Goal: Use online tool/utility: Use online tool/utility

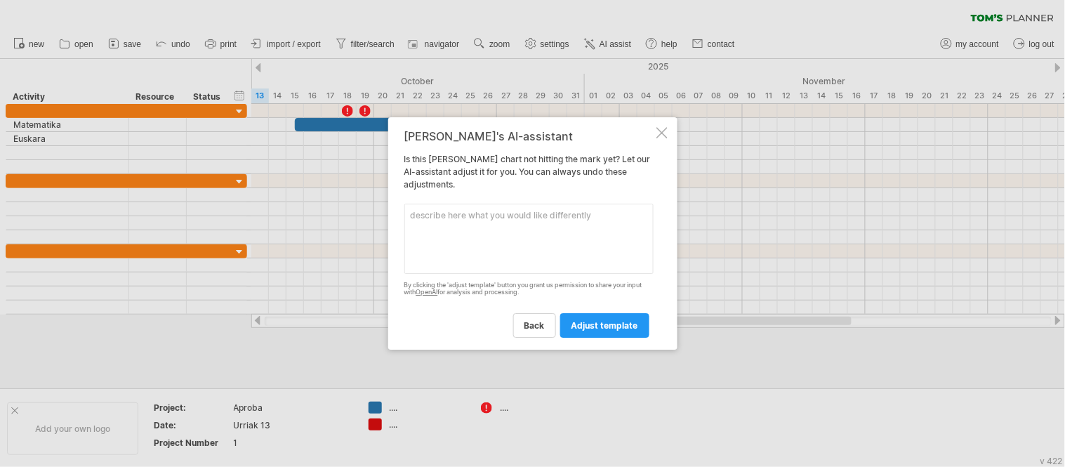
click at [663, 134] on div at bounding box center [661, 132] width 11 height 11
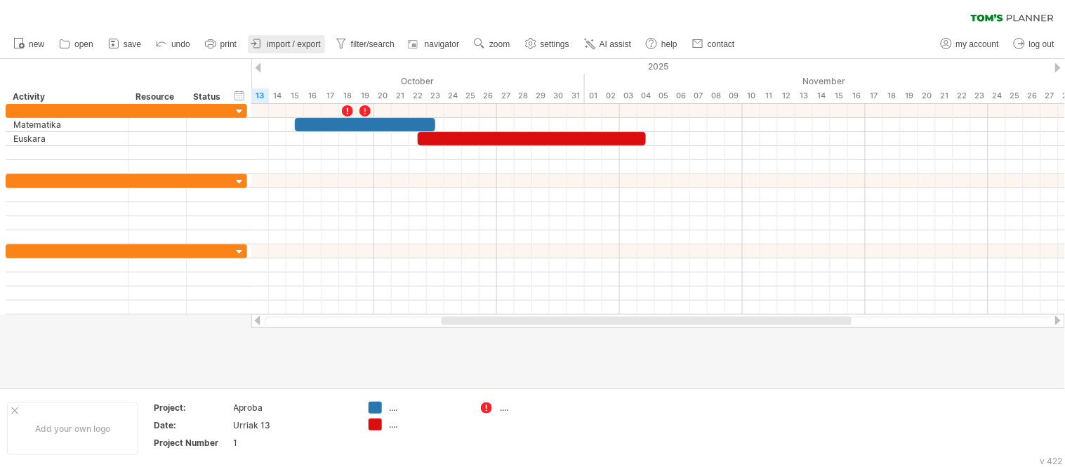
click at [285, 46] on span "import / export" at bounding box center [294, 44] width 54 height 10
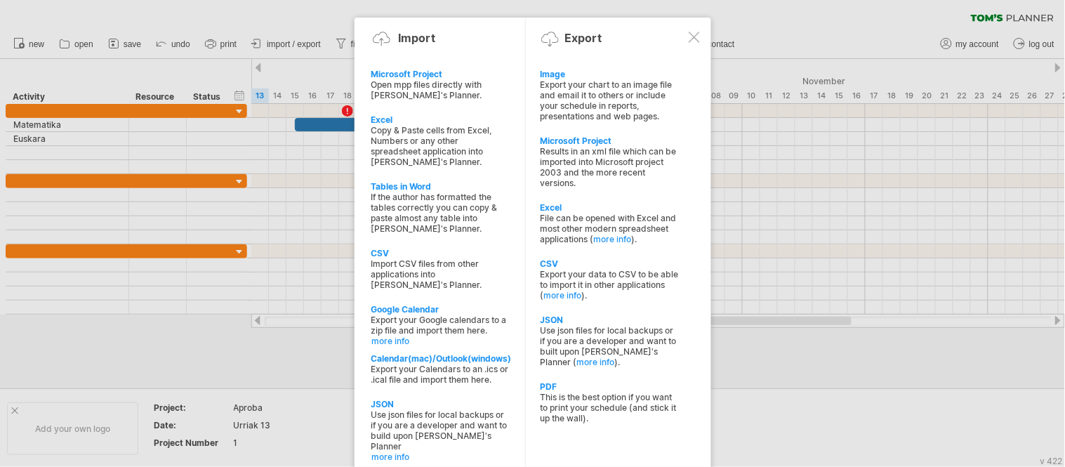
click at [693, 34] on div at bounding box center [694, 37] width 11 height 11
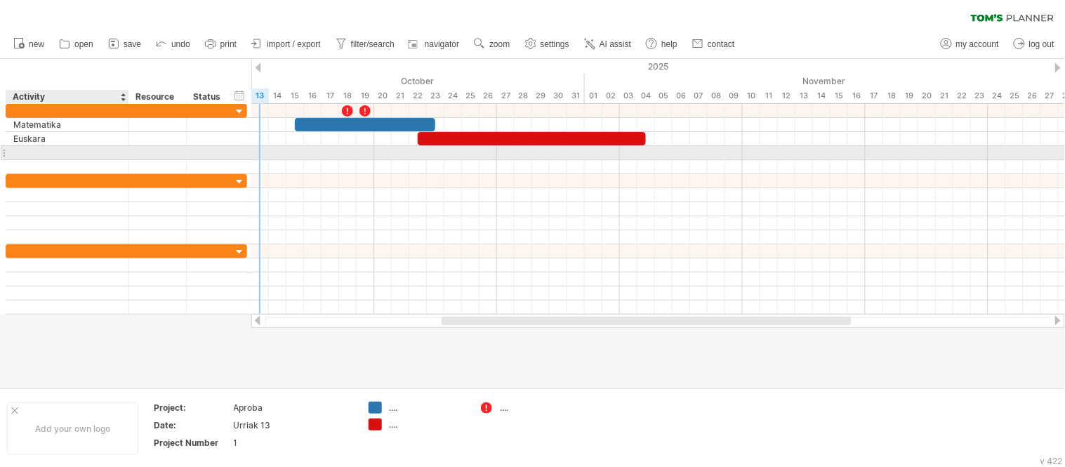
click at [46, 153] on div at bounding box center [67, 152] width 108 height 13
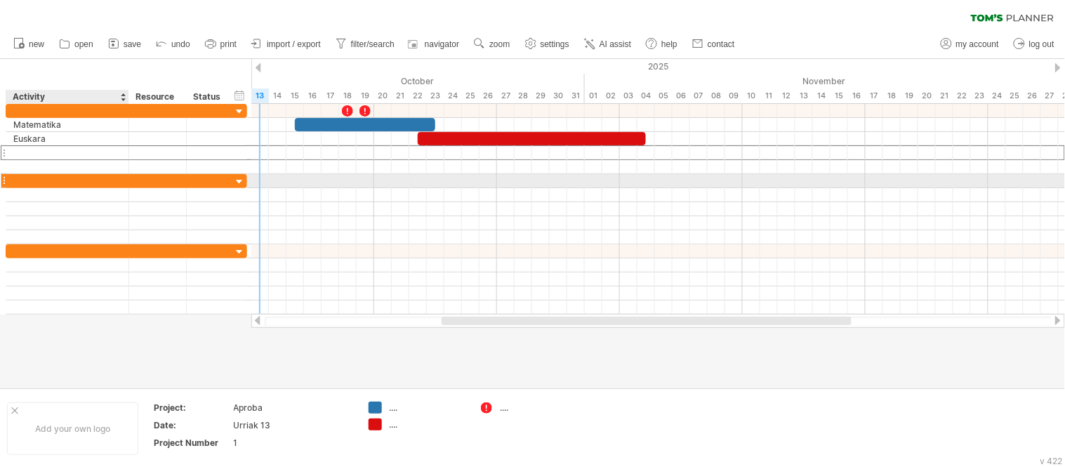
click at [60, 184] on div at bounding box center [67, 180] width 108 height 13
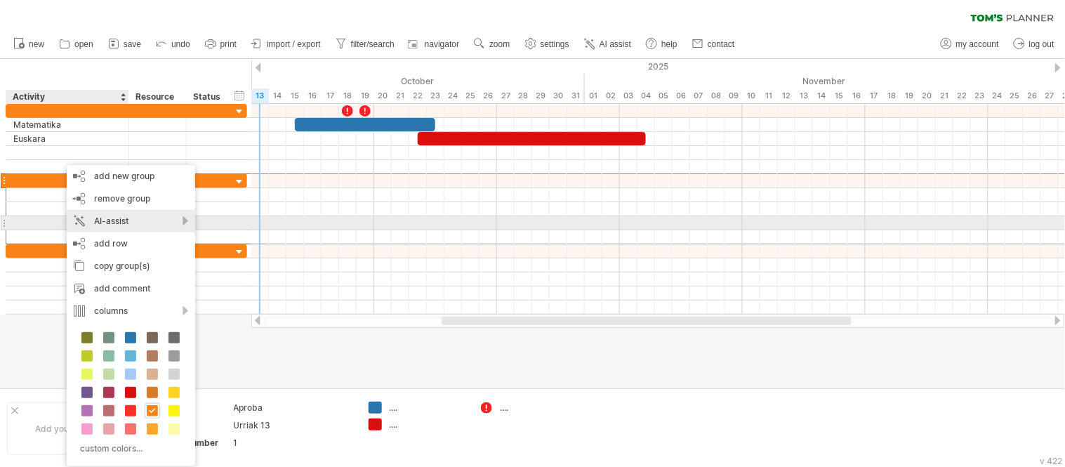
click at [145, 220] on div "AI-assist" at bounding box center [131, 221] width 128 height 22
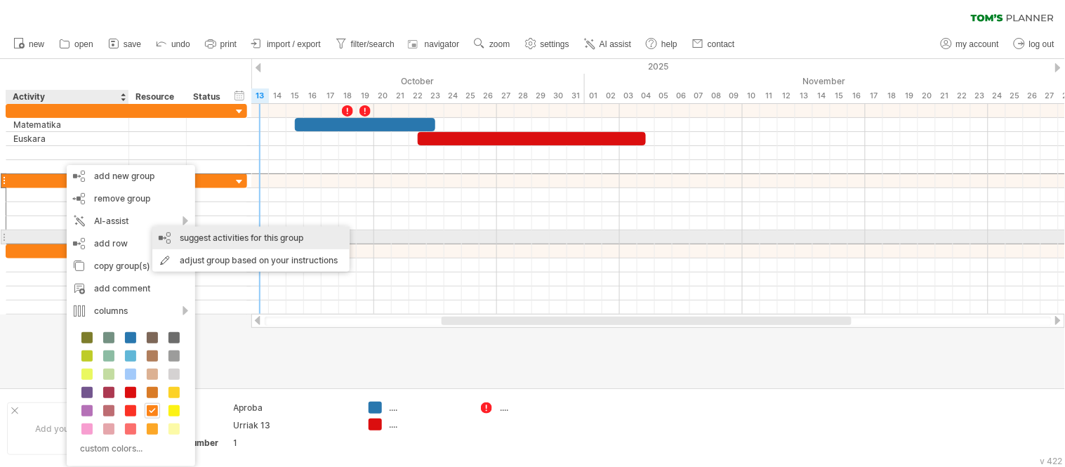
click at [218, 240] on div "suggest activities for this group" at bounding box center [250, 238] width 197 height 22
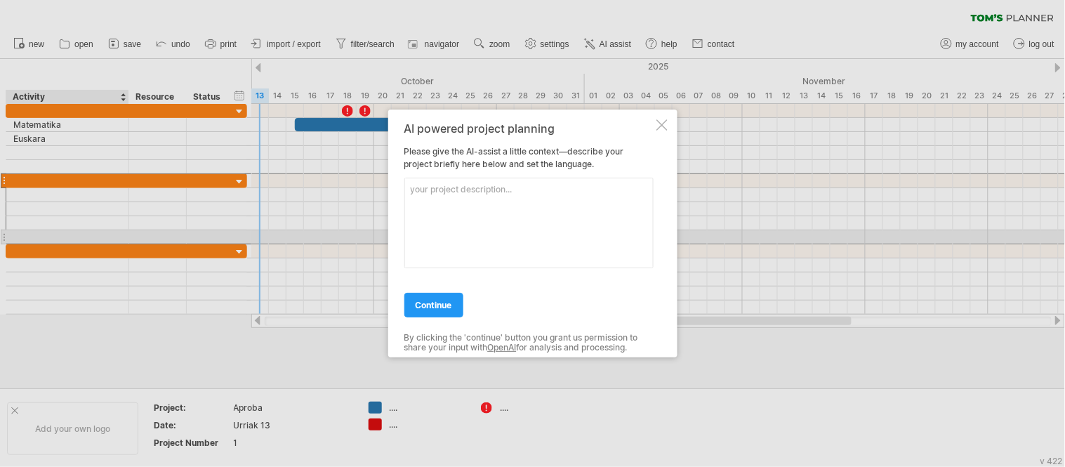
click at [465, 187] on textarea at bounding box center [528, 223] width 249 height 91
type textarea "trainning month"
click at [446, 298] on link "continue" at bounding box center [433, 305] width 59 height 25
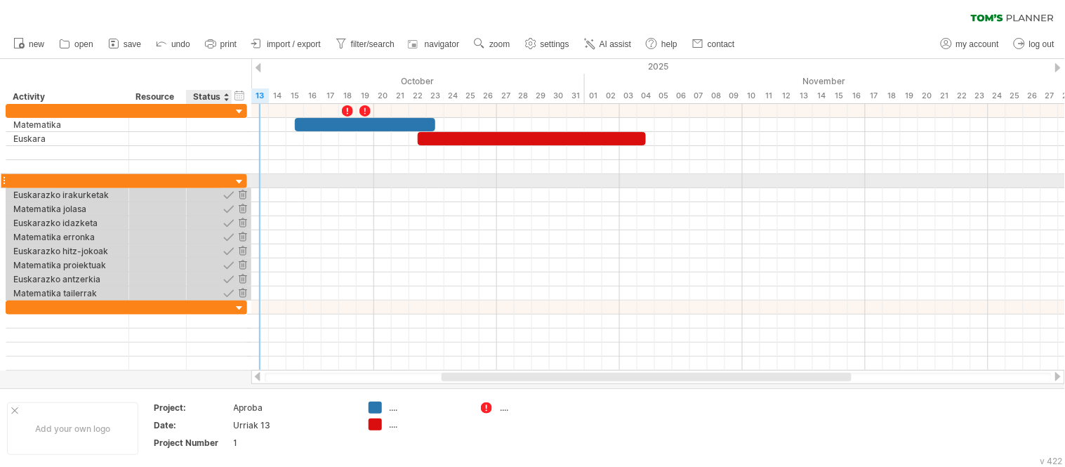
click at [238, 183] on div at bounding box center [239, 181] width 13 height 13
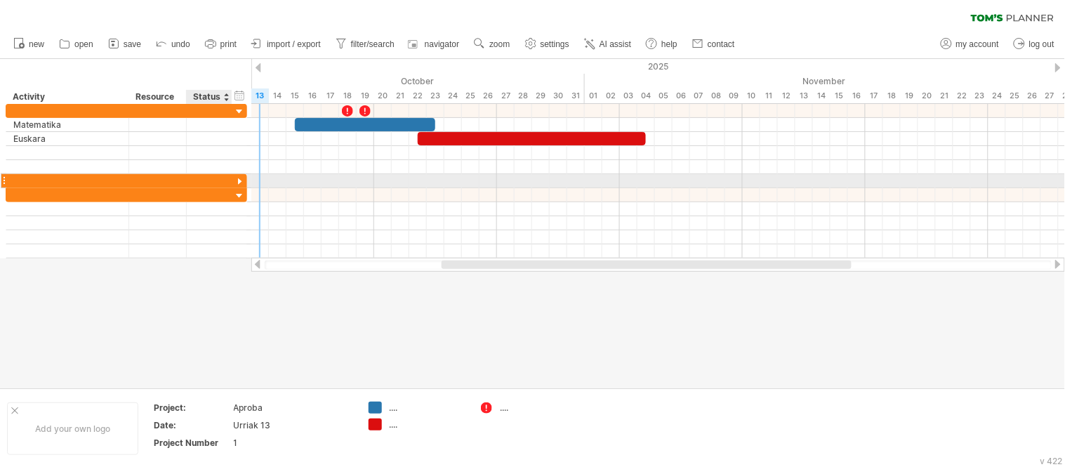
click at [238, 183] on div at bounding box center [239, 181] width 13 height 13
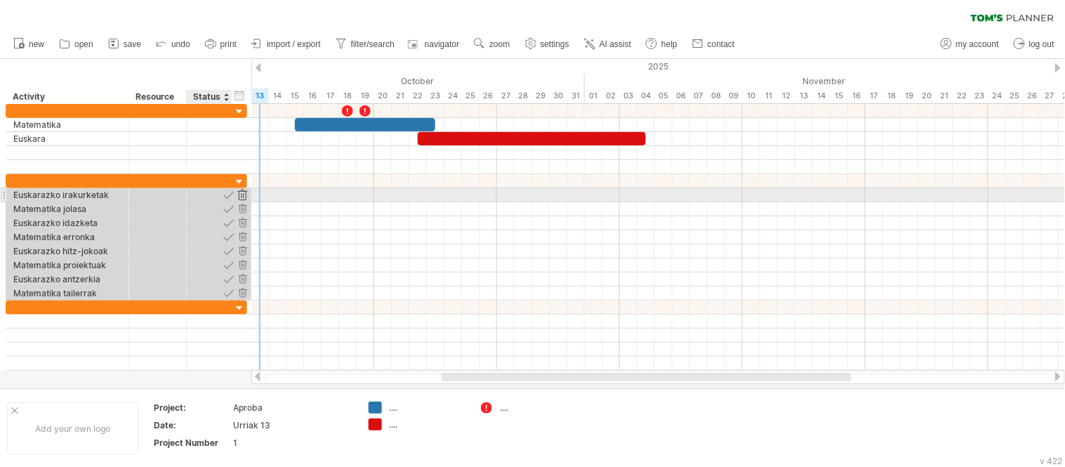
click at [246, 196] on div at bounding box center [242, 194] width 13 height 13
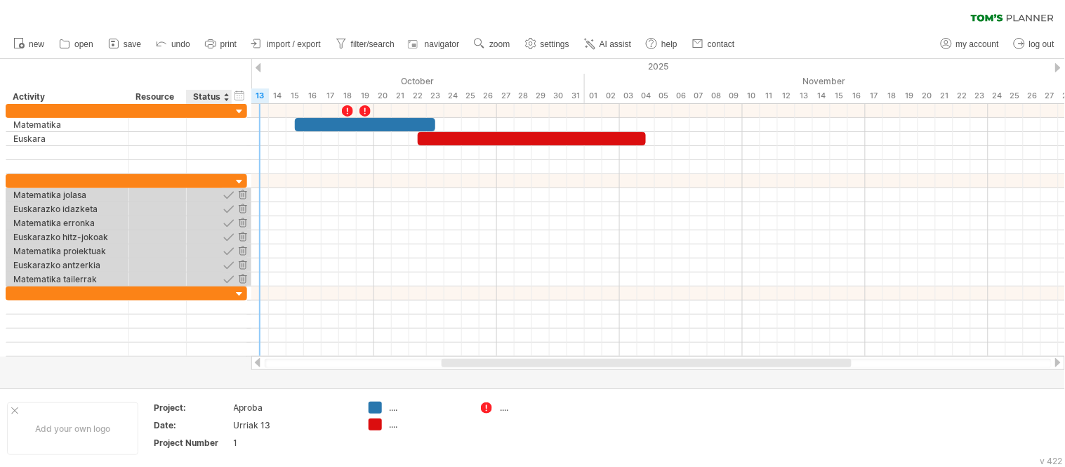
click at [246, 196] on div at bounding box center [242, 194] width 13 height 13
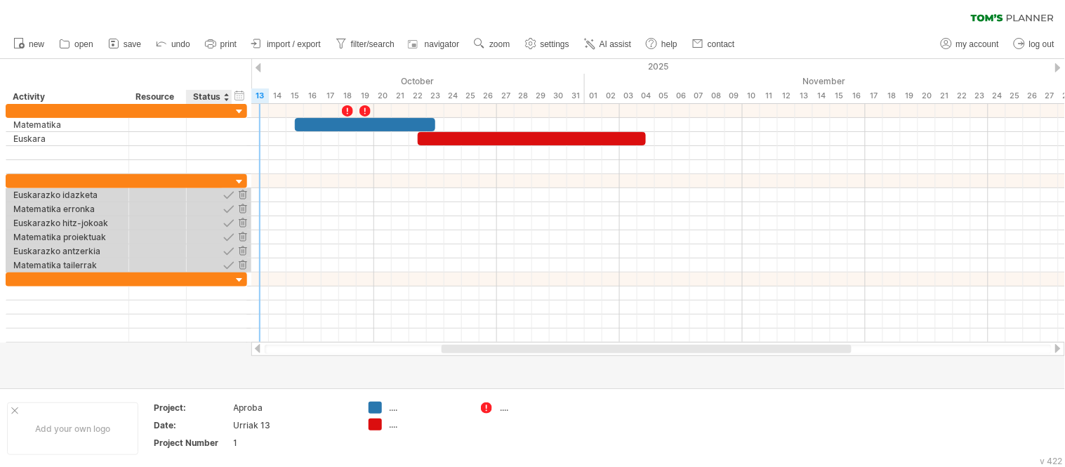
click at [246, 196] on div at bounding box center [242, 194] width 13 height 13
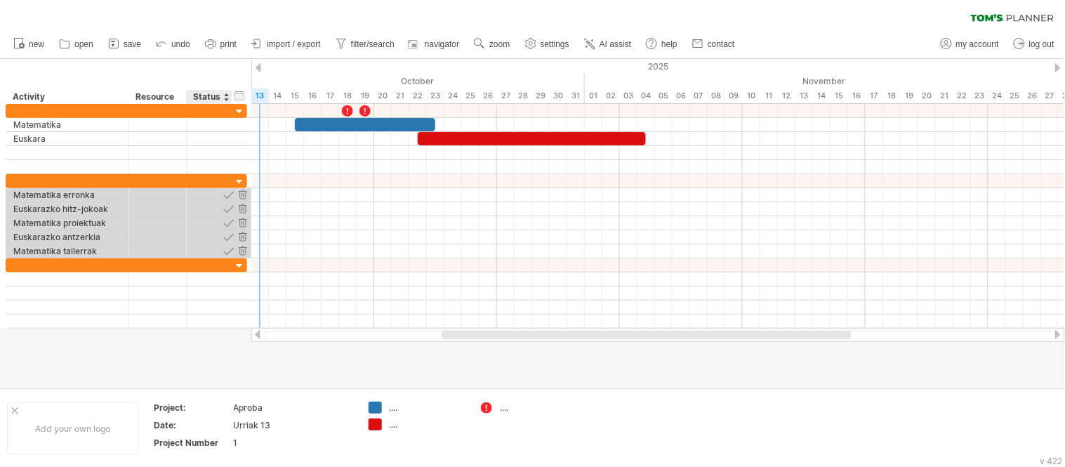
click at [246, 196] on div at bounding box center [242, 194] width 13 height 13
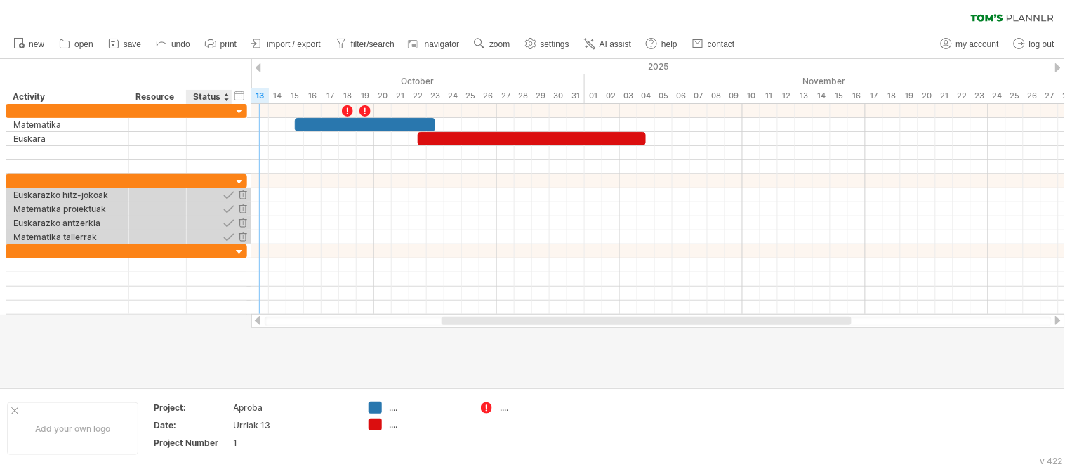
click at [246, 196] on div at bounding box center [242, 194] width 13 height 13
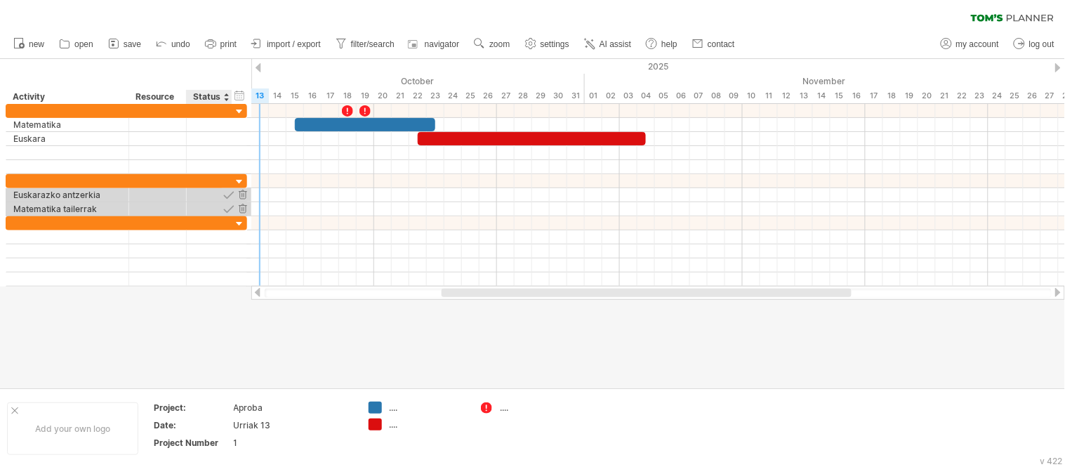
click at [246, 196] on div at bounding box center [242, 194] width 13 height 13
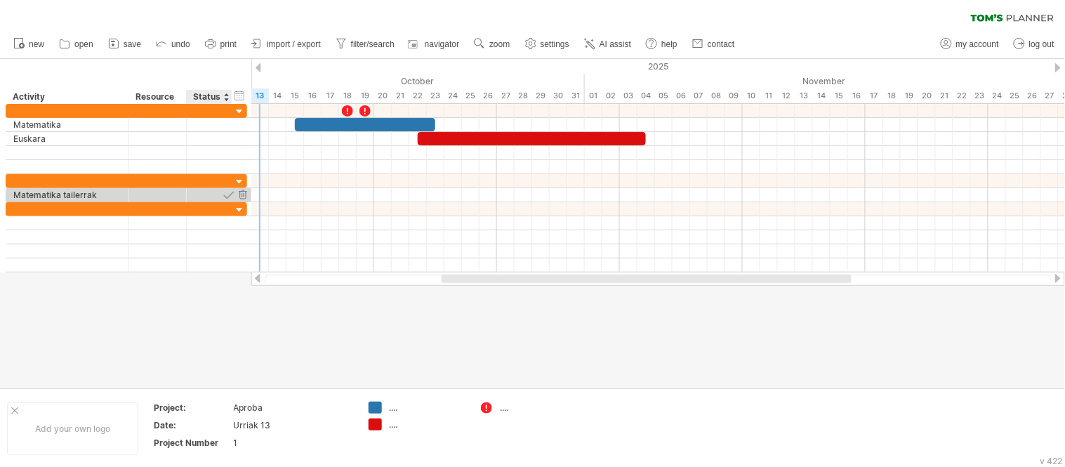
click at [246, 196] on div at bounding box center [242, 194] width 13 height 13
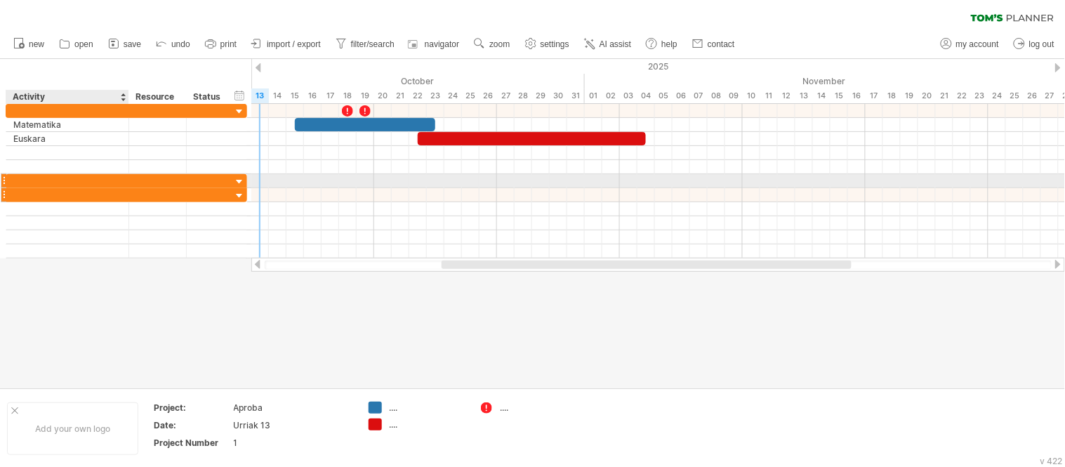
click at [52, 188] on div at bounding box center [67, 194] width 108 height 13
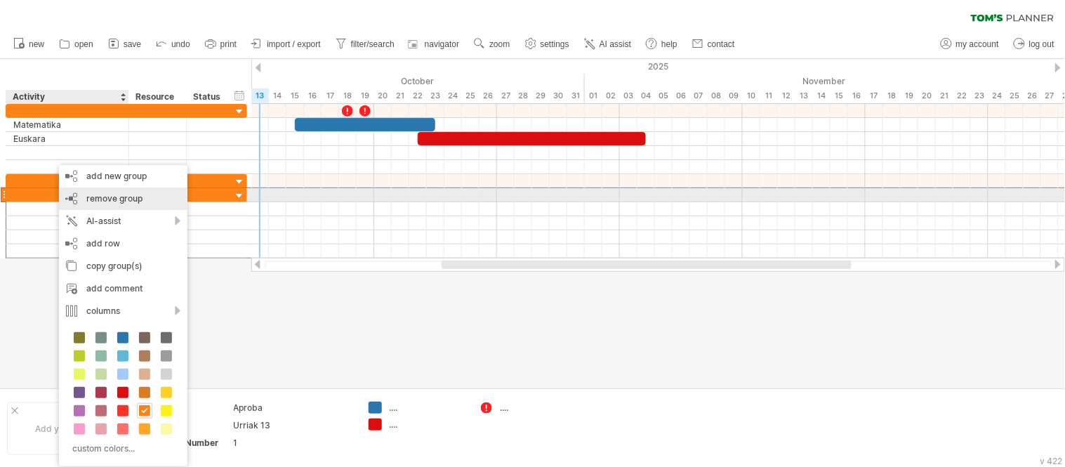
click at [107, 197] on span "remove group" at bounding box center [114, 198] width 56 height 11
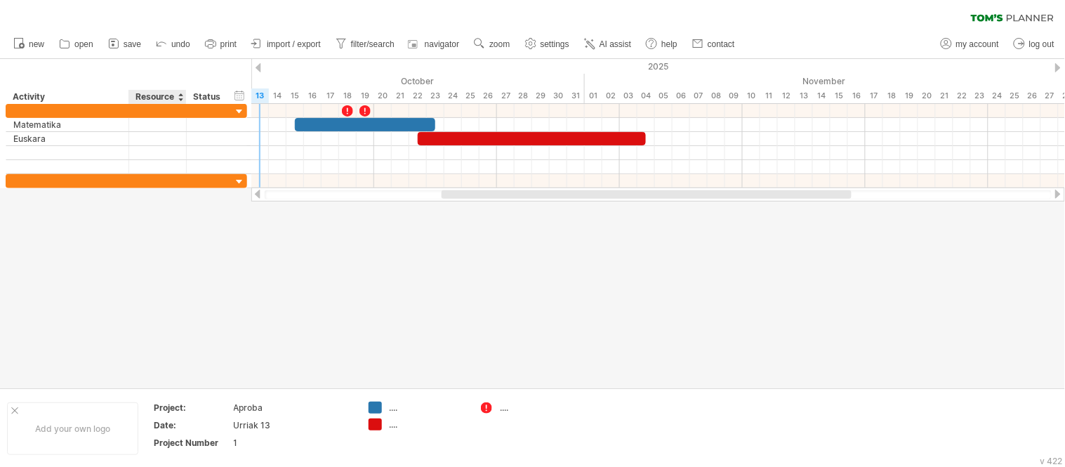
click at [148, 199] on div at bounding box center [532, 223] width 1065 height 329
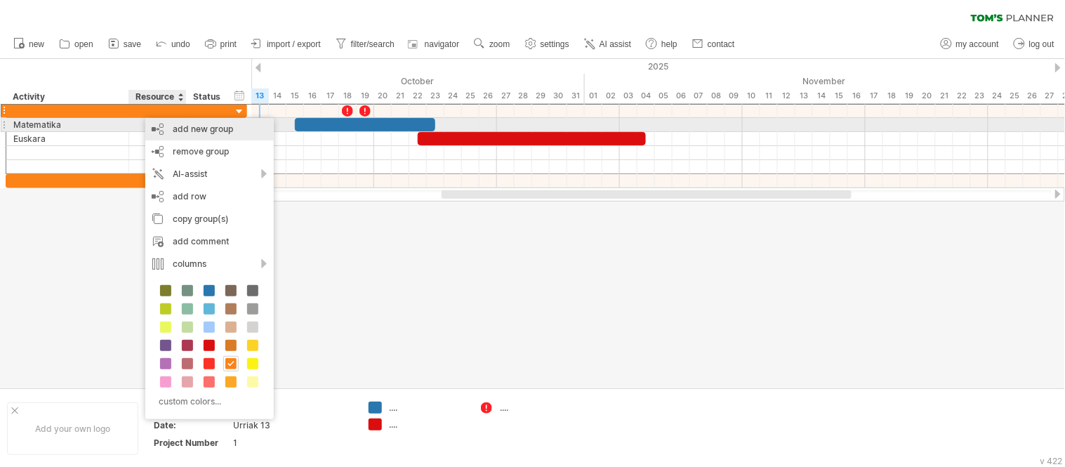
click at [166, 126] on div "add new group" at bounding box center [209, 129] width 128 height 22
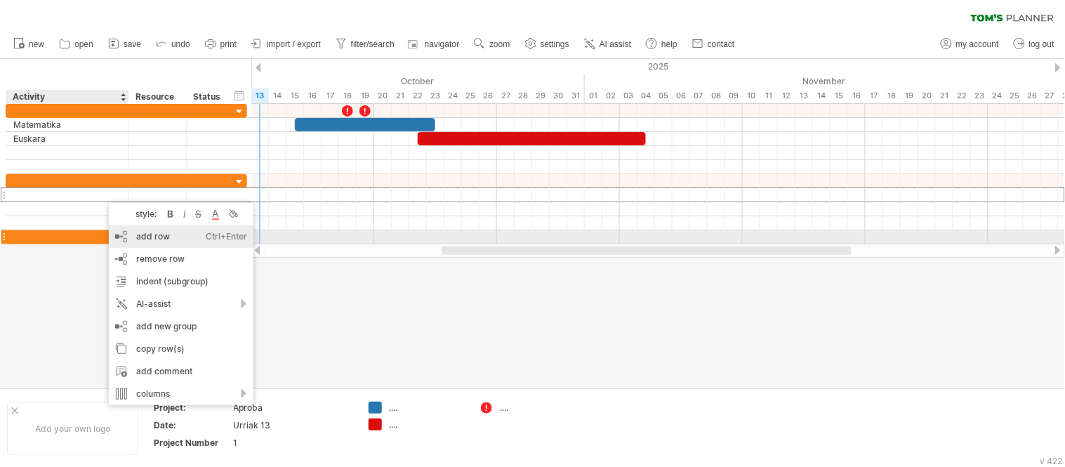
click at [154, 235] on div "add row Ctrl+Enter Cmd+Enter" at bounding box center [181, 236] width 145 height 22
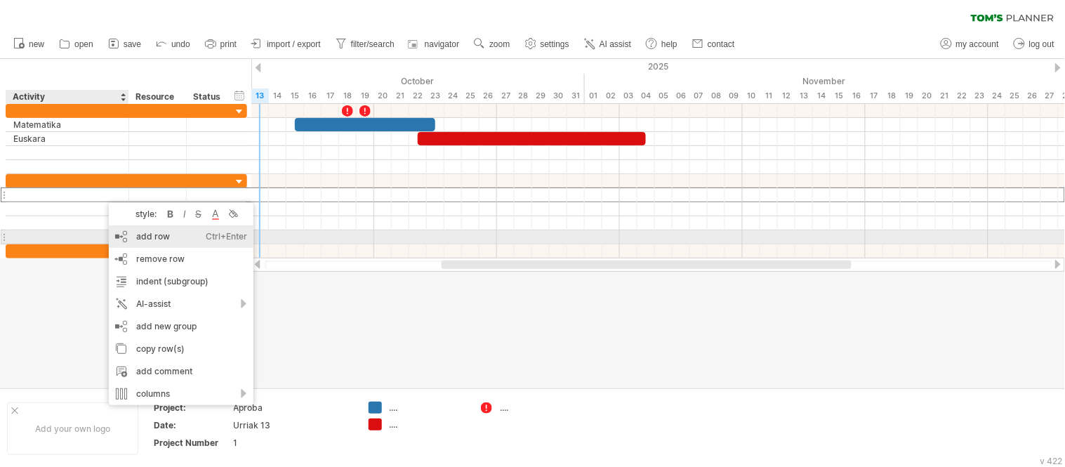
click at [146, 232] on div "add row Ctrl+Enter Cmd+Enter" at bounding box center [181, 236] width 145 height 22
